Goal: Find specific page/section: Find specific page/section

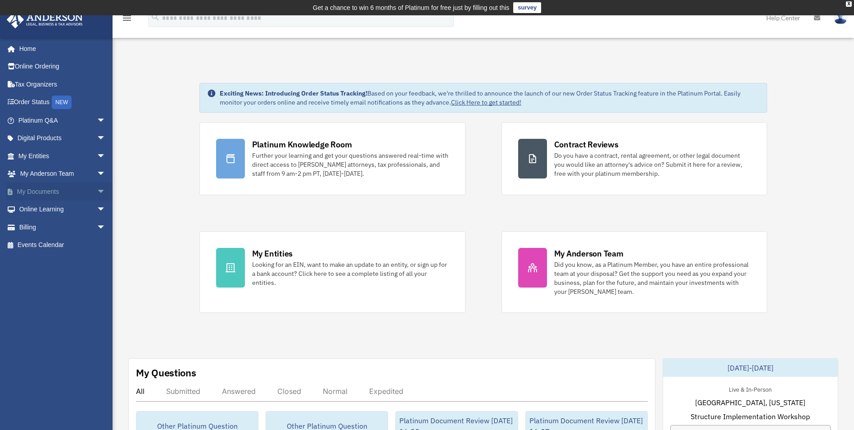
click at [27, 192] on link "My Documents arrow_drop_down" at bounding box center [62, 191] width 113 height 18
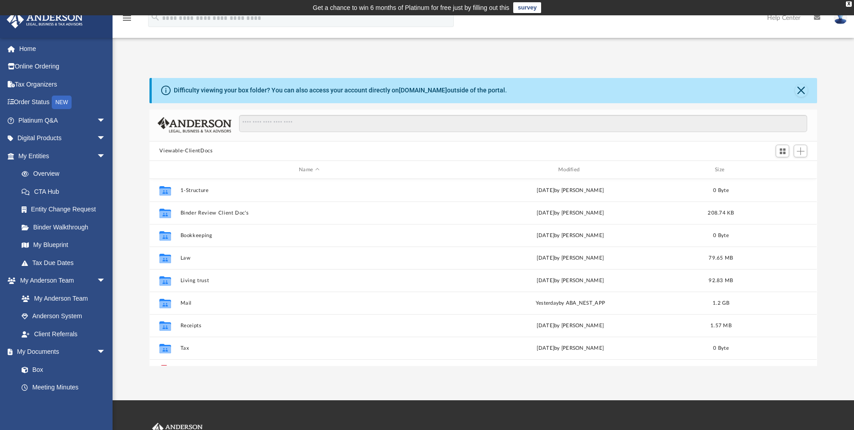
scroll to position [198, 661]
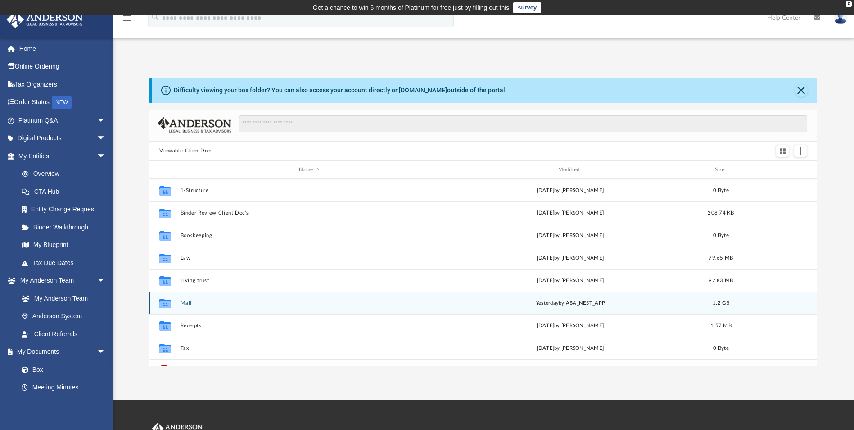
click at [187, 300] on button "Mail" at bounding box center [310, 303] width 258 height 6
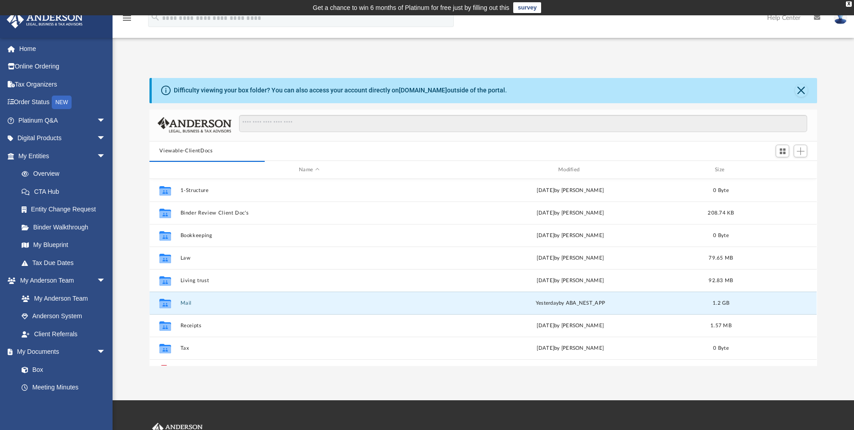
scroll to position [170, 661]
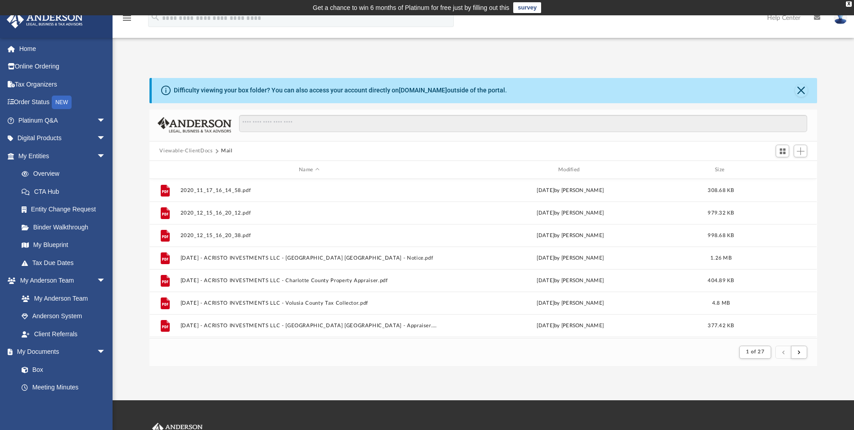
click at [563, 165] on div "Name Modified Size" at bounding box center [483, 170] width 667 height 18
click at [565, 168] on div "Modified" at bounding box center [571, 170] width 258 height 8
click at [571, 168] on div "Modified" at bounding box center [571, 170] width 258 height 8
click at [569, 166] on div "Modified" at bounding box center [571, 170] width 258 height 8
